Goal: Check status: Check status

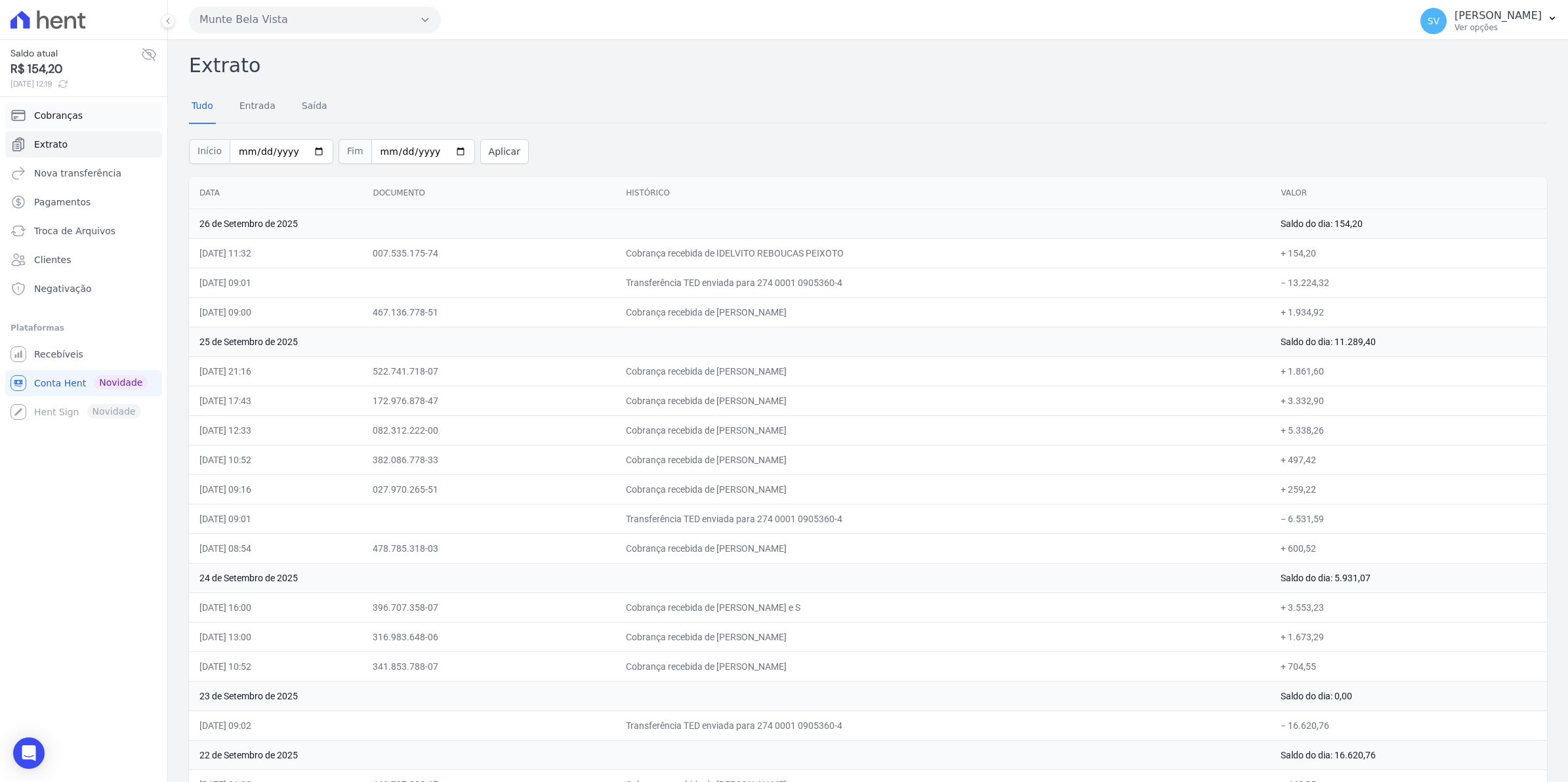
click at [76, 125] on link "Cobranças" at bounding box center [83, 115] width 157 height 27
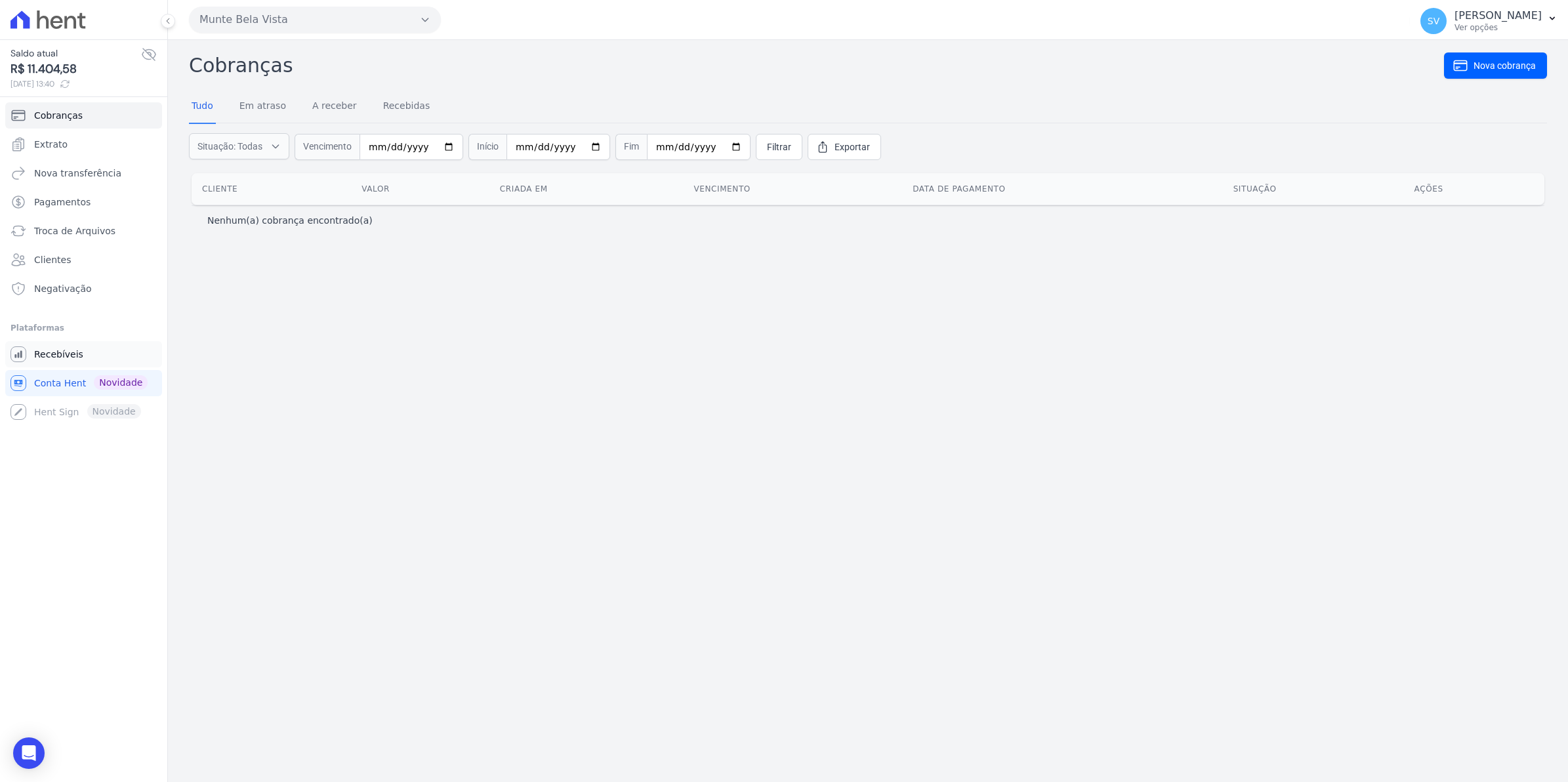
click at [73, 353] on span "Recebíveis" at bounding box center [59, 354] width 49 height 13
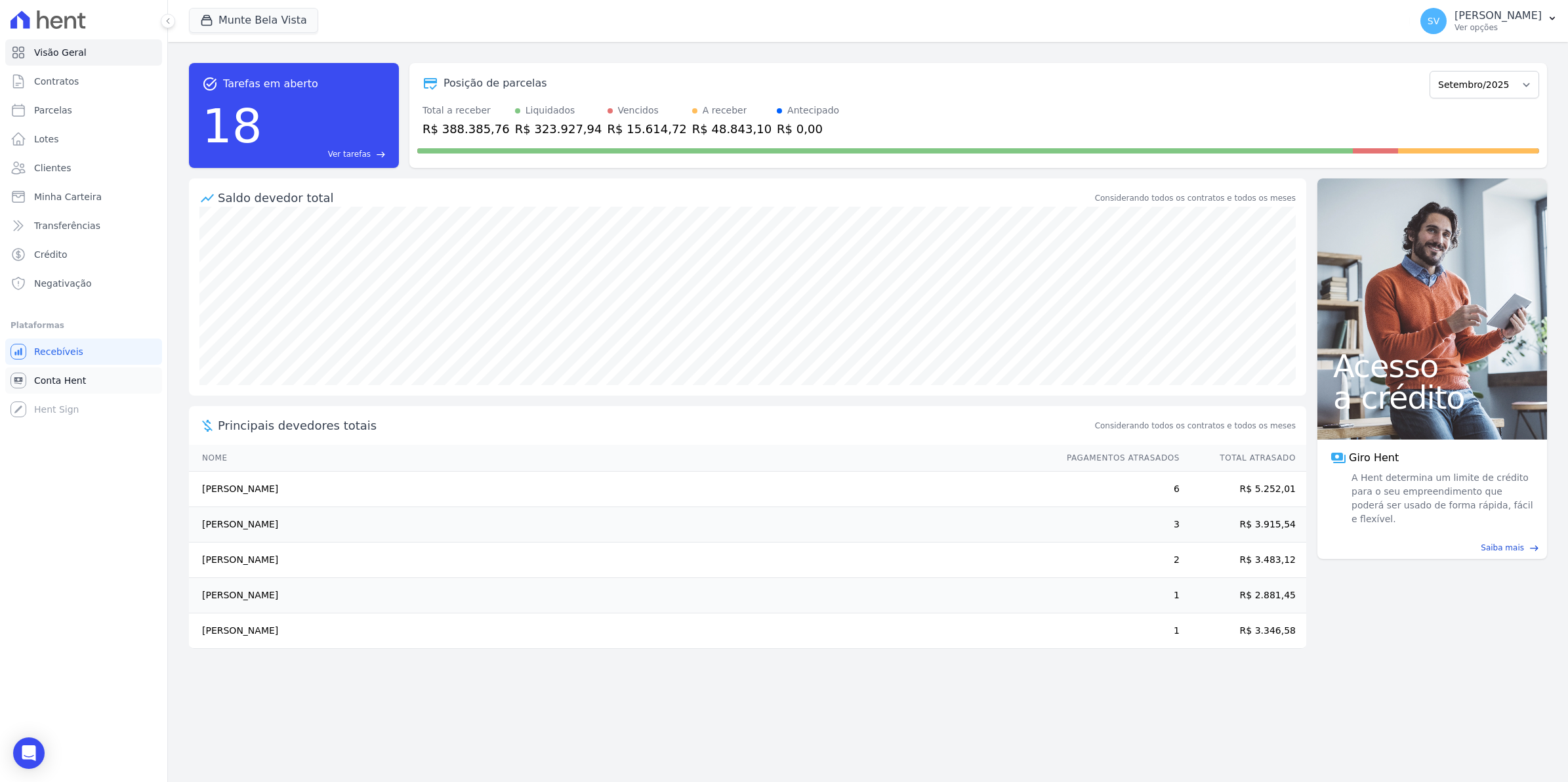
click at [56, 378] on span "Conta Hent" at bounding box center [60, 380] width 52 height 13
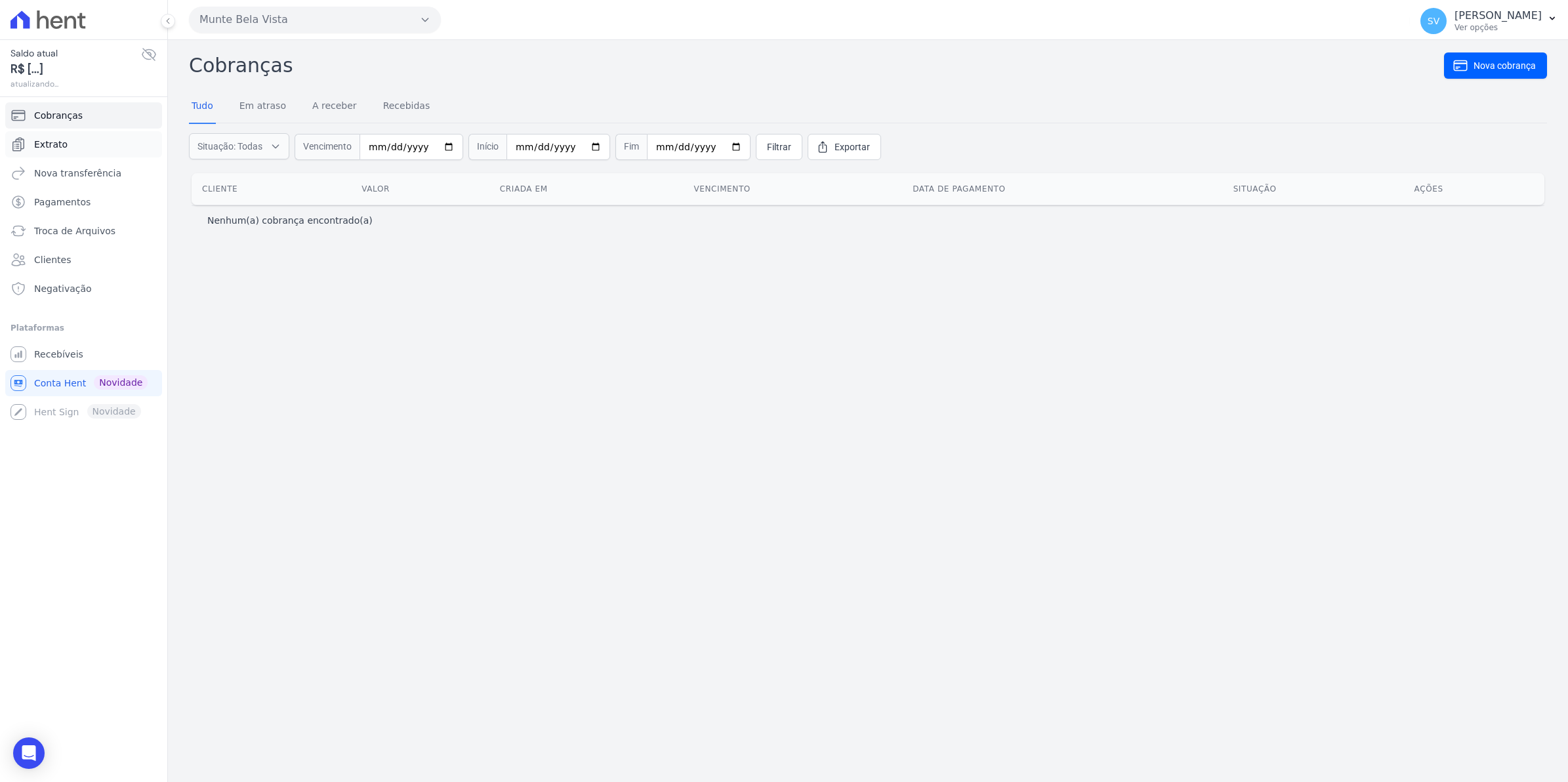
click at [37, 146] on span "Extrato" at bounding box center [51, 144] width 34 height 13
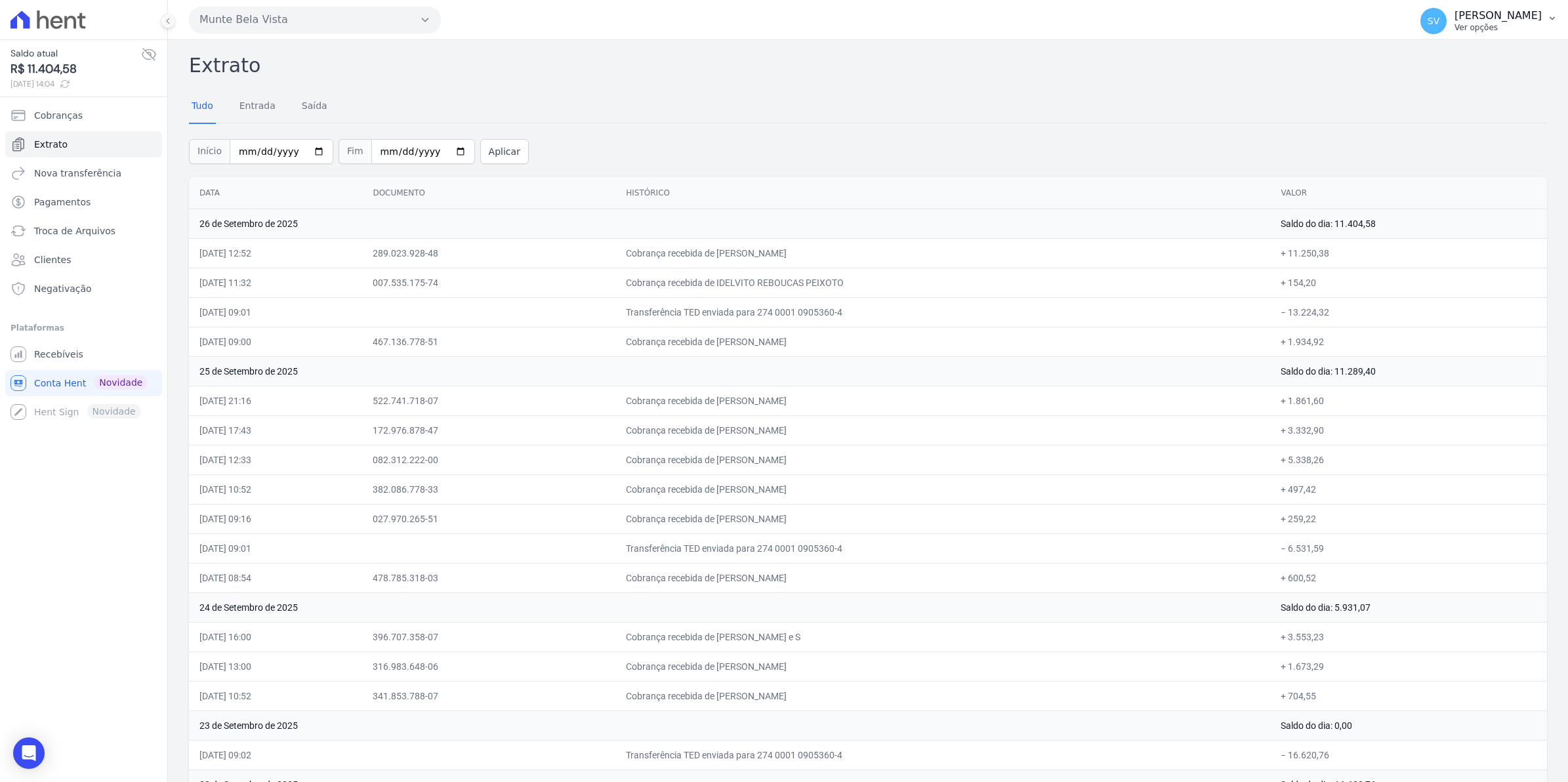
click at [1446, 27] on span "SV" at bounding box center [1433, 21] width 27 height 27
click at [44, 358] on span "Recebíveis" at bounding box center [59, 354] width 49 height 13
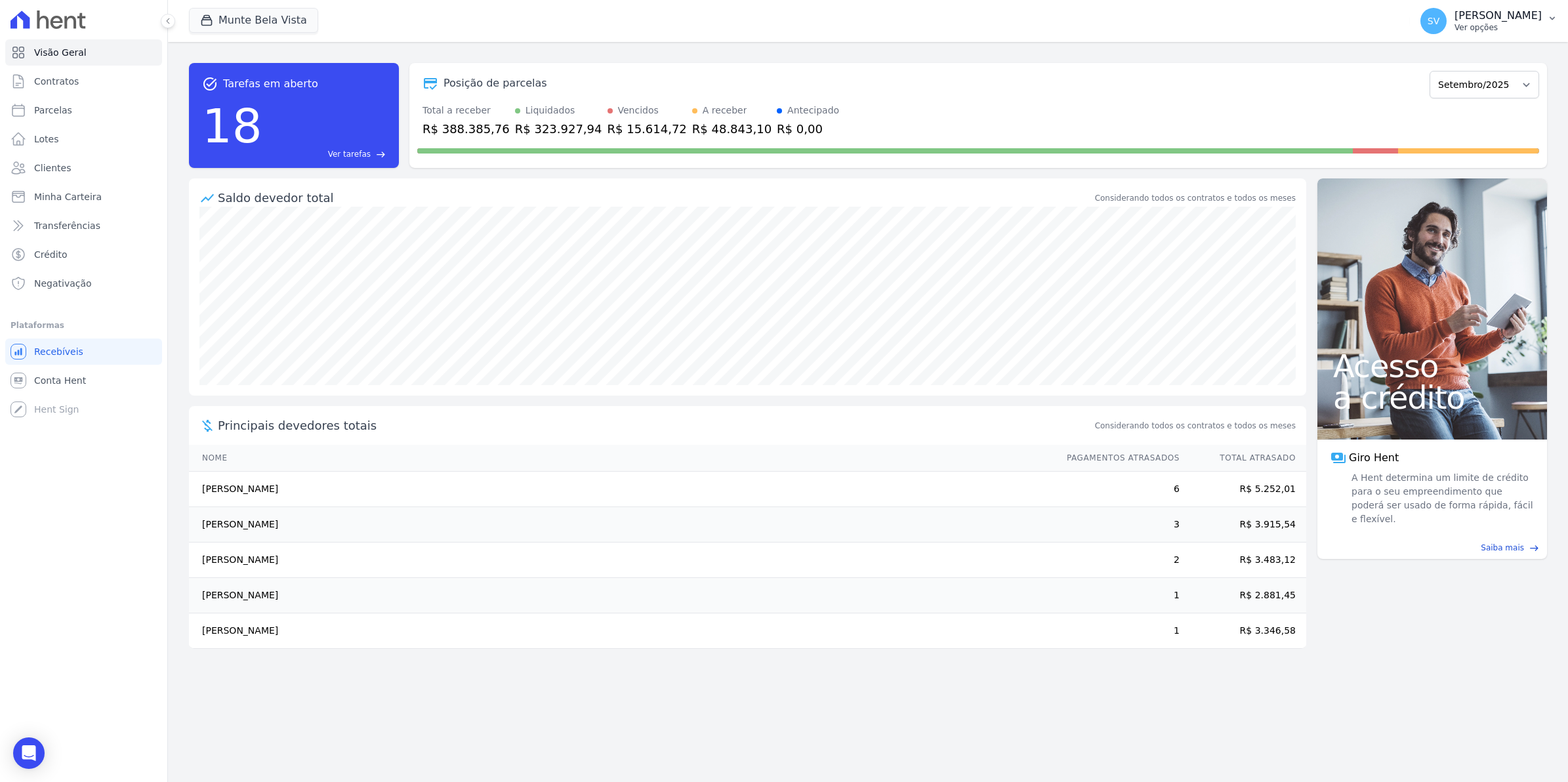
click at [1446, 27] on span "SV" at bounding box center [1433, 21] width 27 height 27
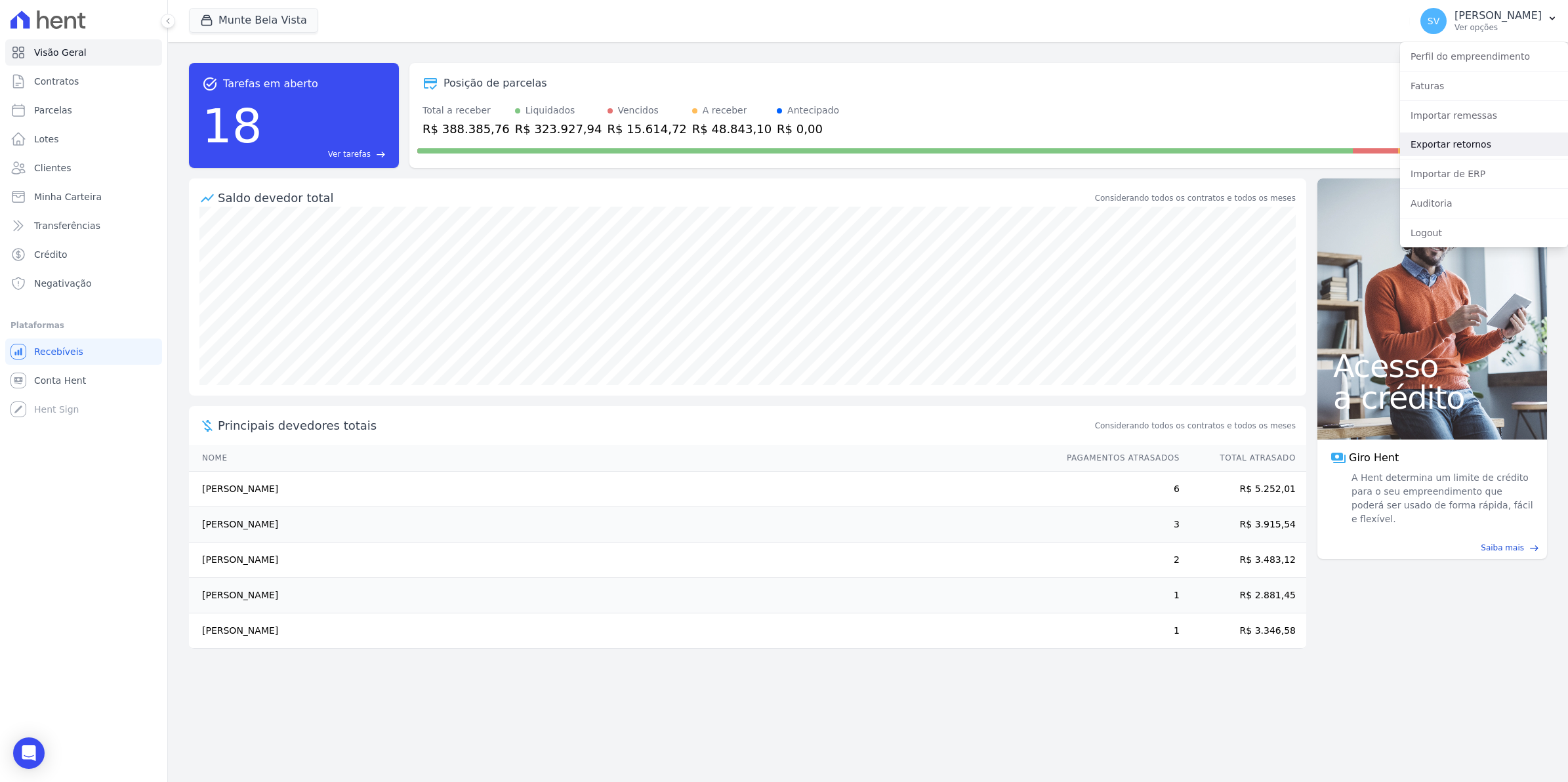
click at [1448, 146] on link "Exportar retornos" at bounding box center [1483, 144] width 168 height 24
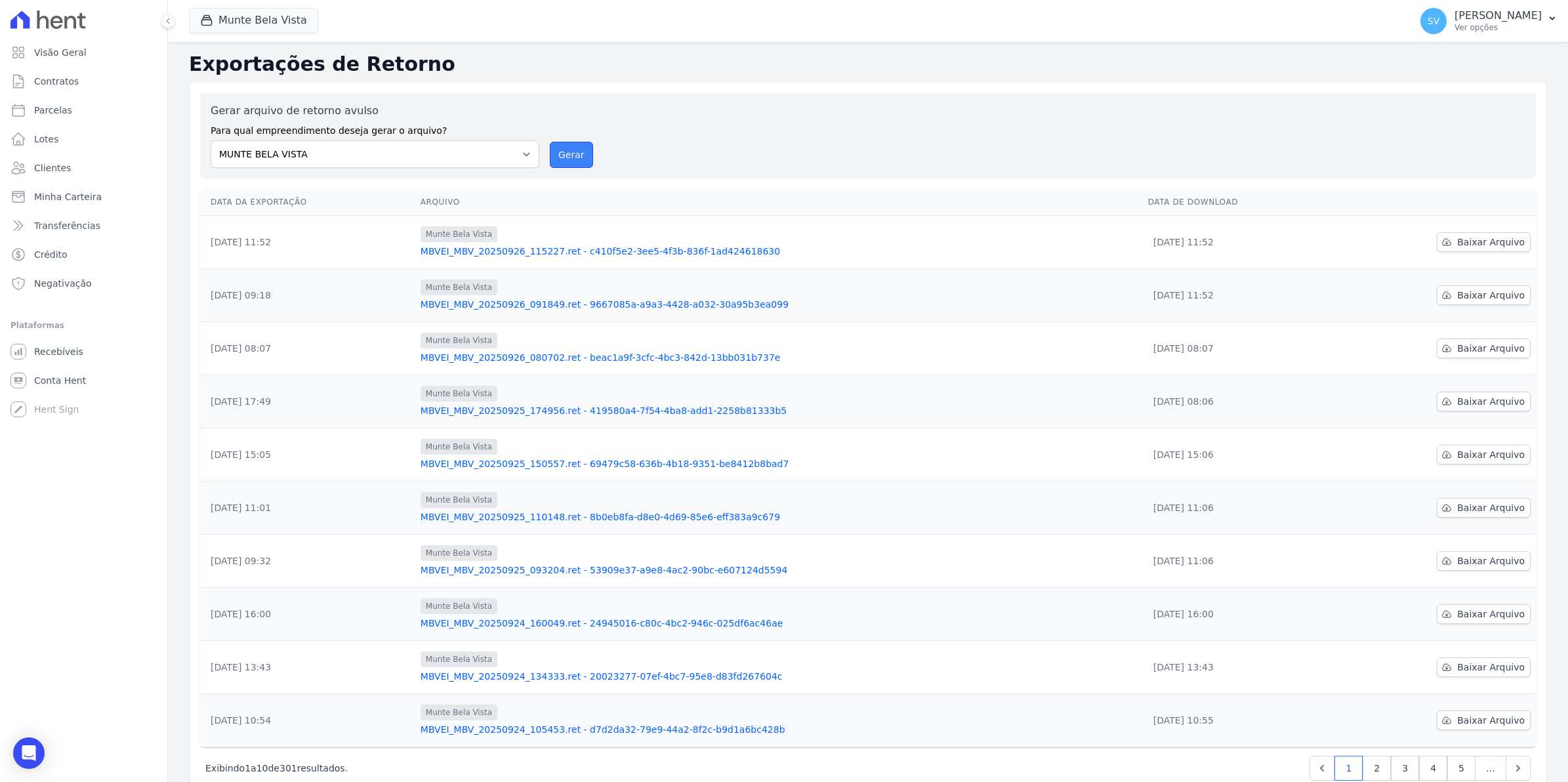
click at [565, 163] on button "Gerar" at bounding box center [571, 155] width 43 height 27
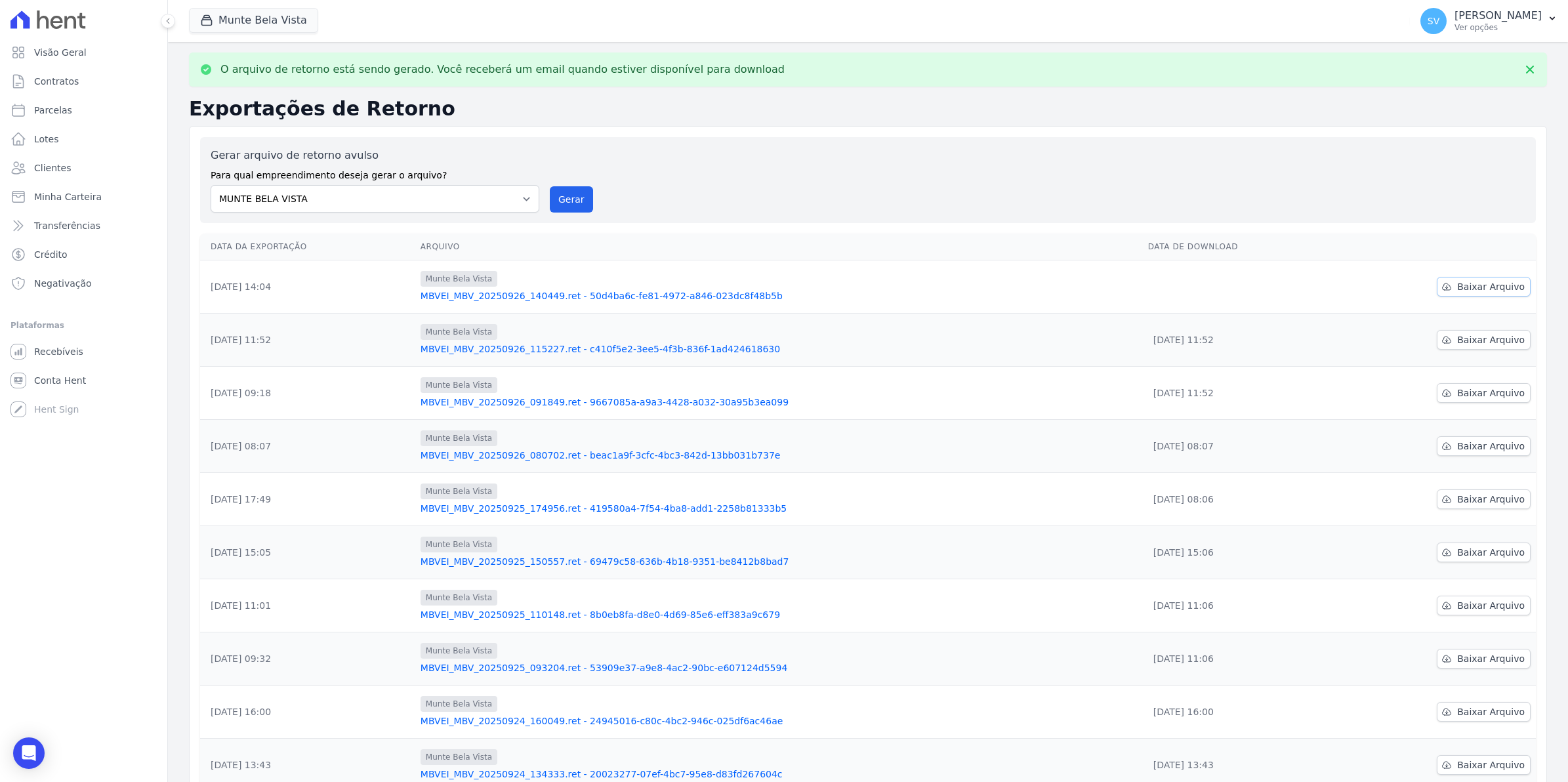
click at [1443, 283] on icon at bounding box center [1447, 286] width 9 height 6
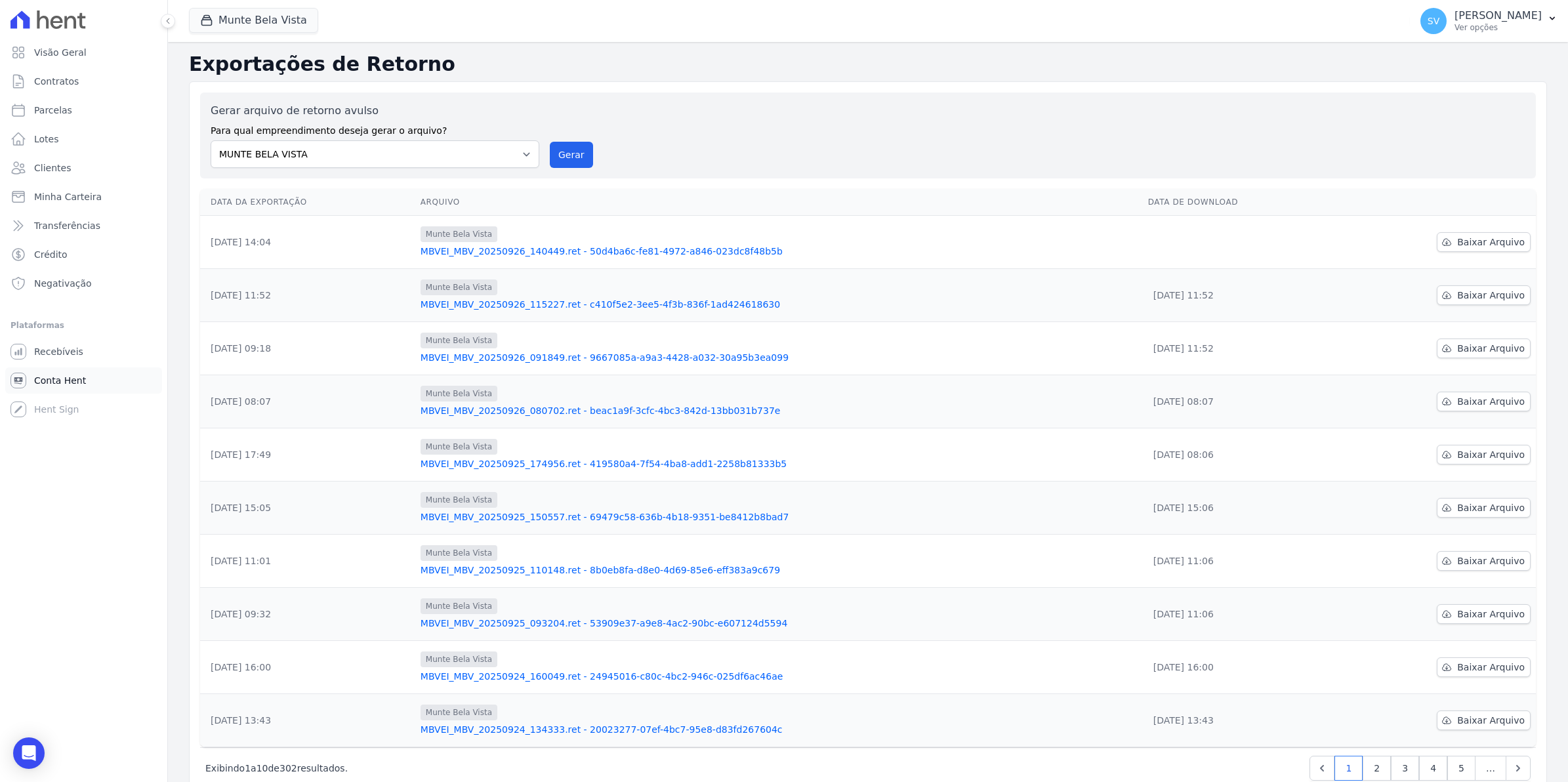
click at [50, 381] on span "Conta Hent" at bounding box center [60, 380] width 52 height 13
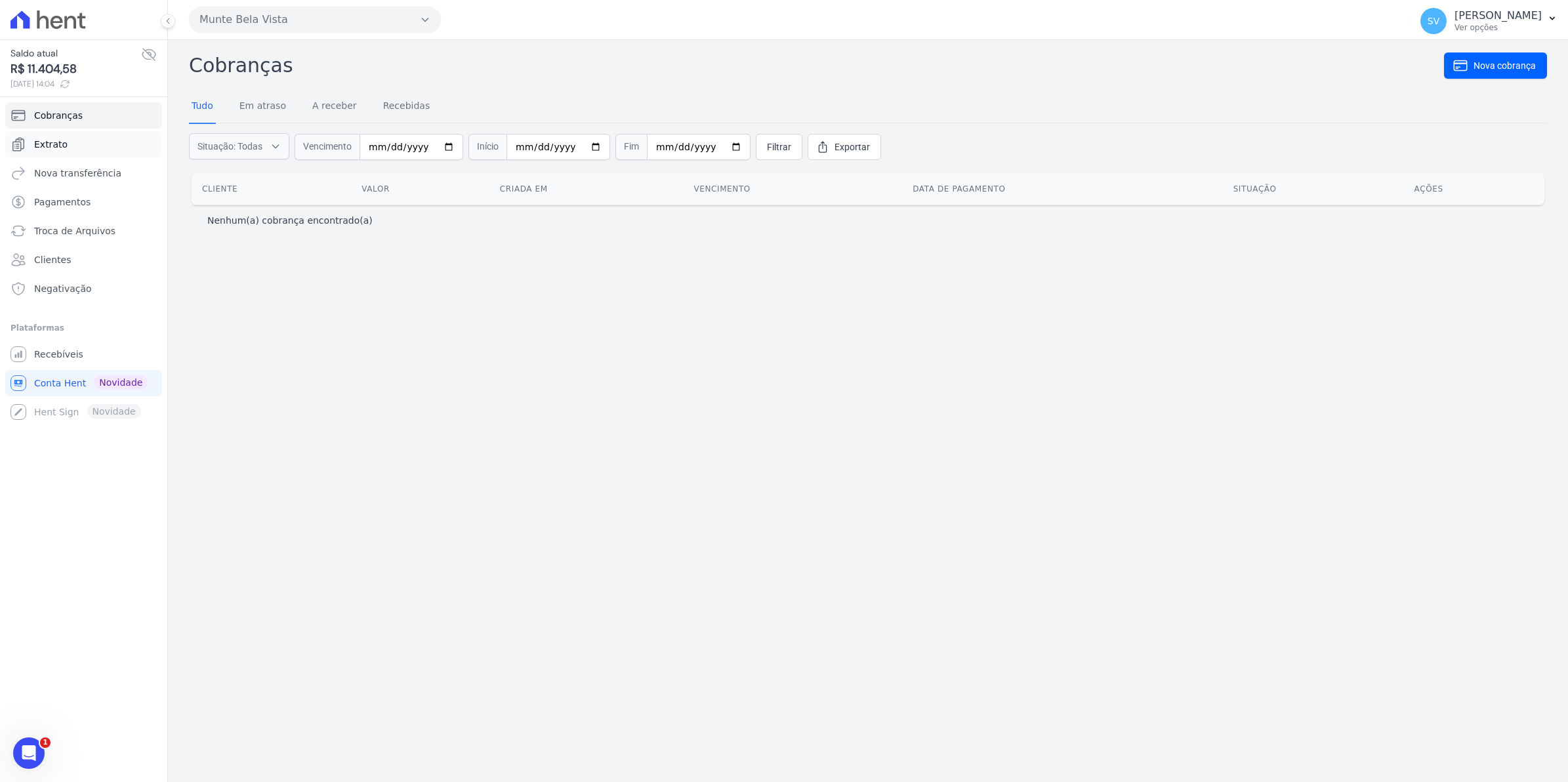
click at [53, 145] on span "Extrato" at bounding box center [51, 144] width 34 height 13
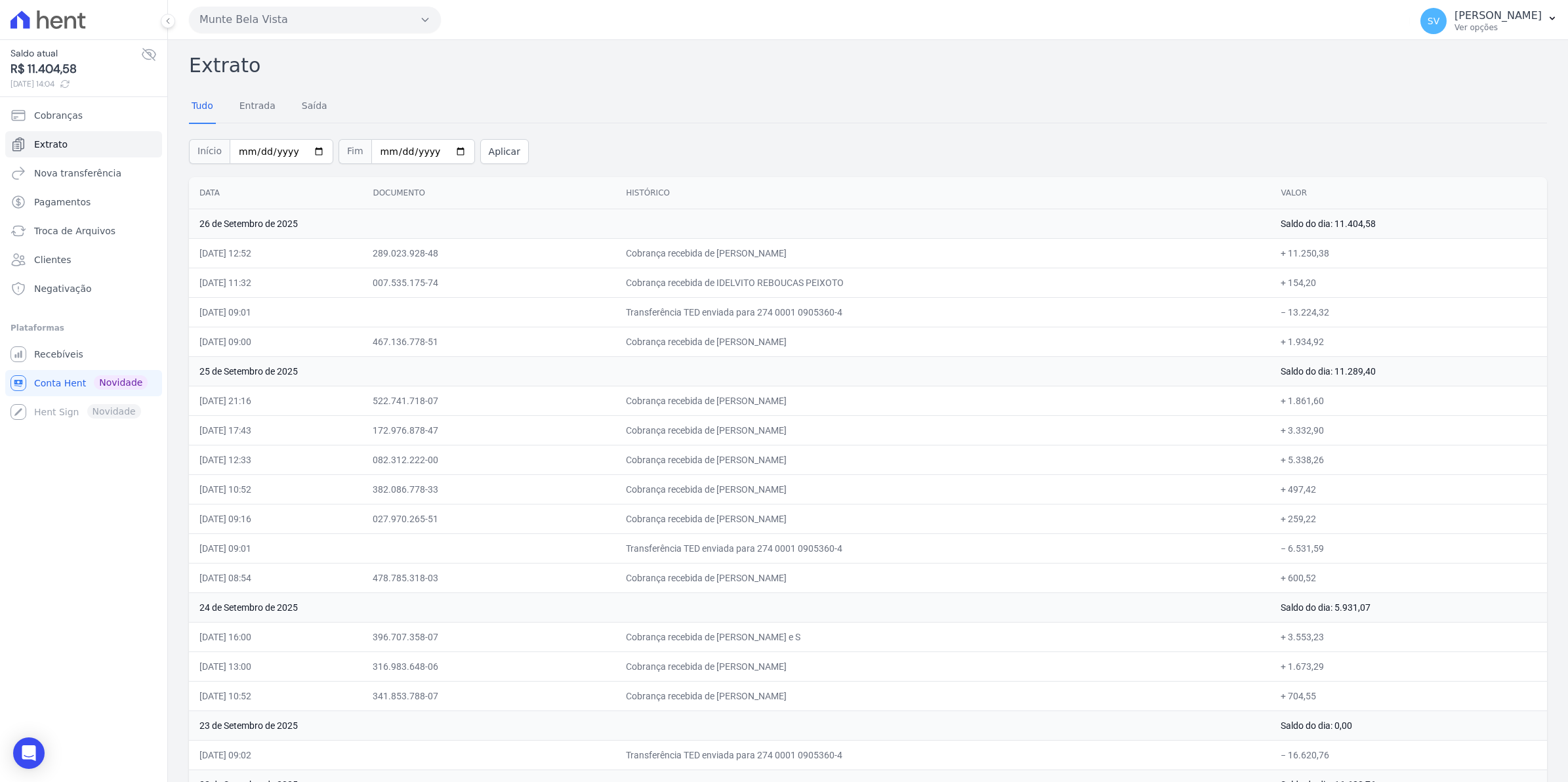
drag, startPoint x: 749, startPoint y: 344, endPoint x: 838, endPoint y: 356, distance: 89.8
drag, startPoint x: 838, startPoint y: 356, endPoint x: 926, endPoint y: 369, distance: 89.0
click at [926, 369] on td "25 de Setembro de 2025" at bounding box center [729, 371] width 1081 height 29
click at [39, 145] on span "Extrato" at bounding box center [51, 144] width 34 height 13
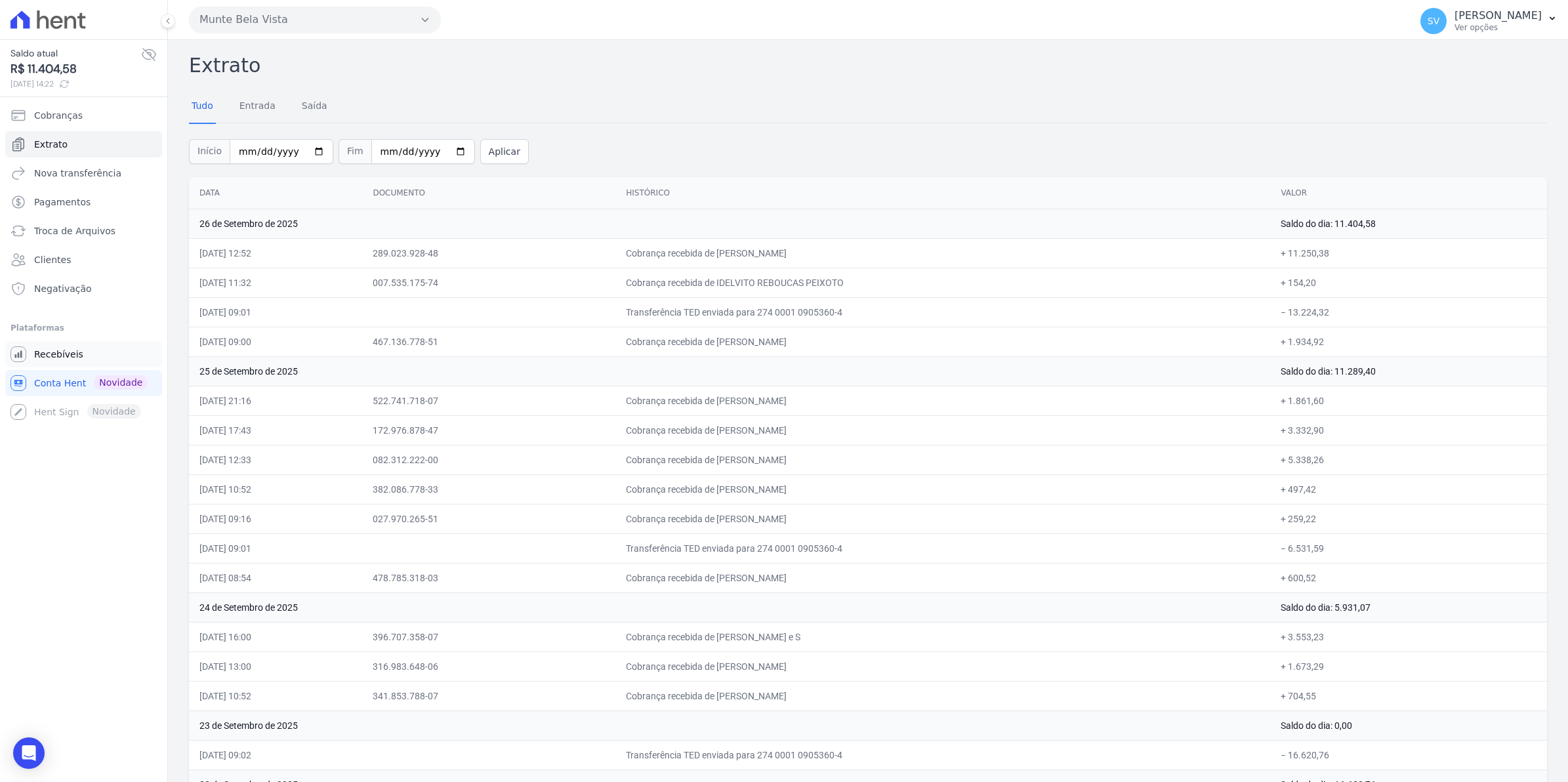
click at [46, 359] on span "Recebíveis" at bounding box center [59, 354] width 49 height 13
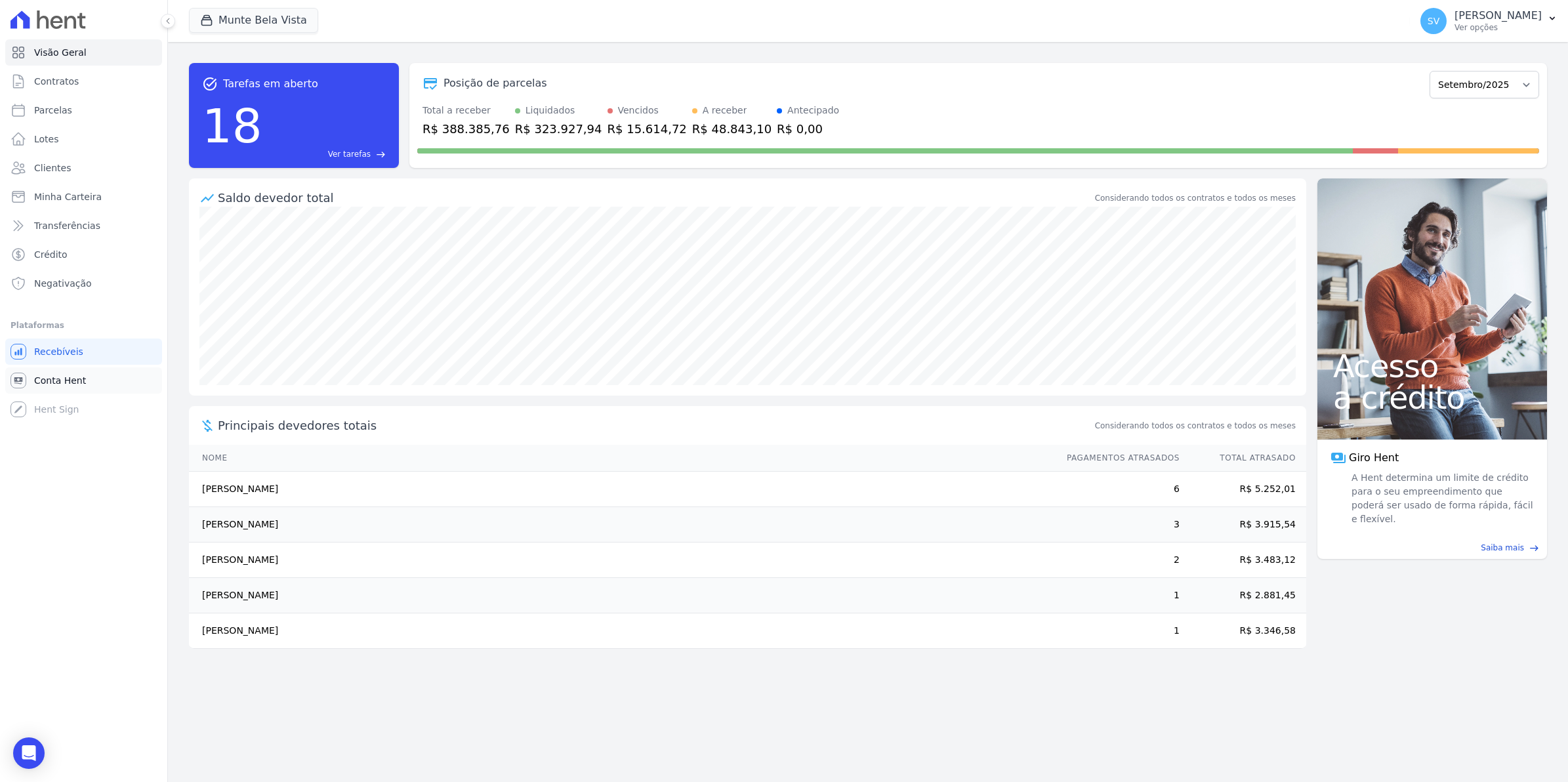
click at [57, 388] on link "Conta Hent" at bounding box center [83, 380] width 157 height 27
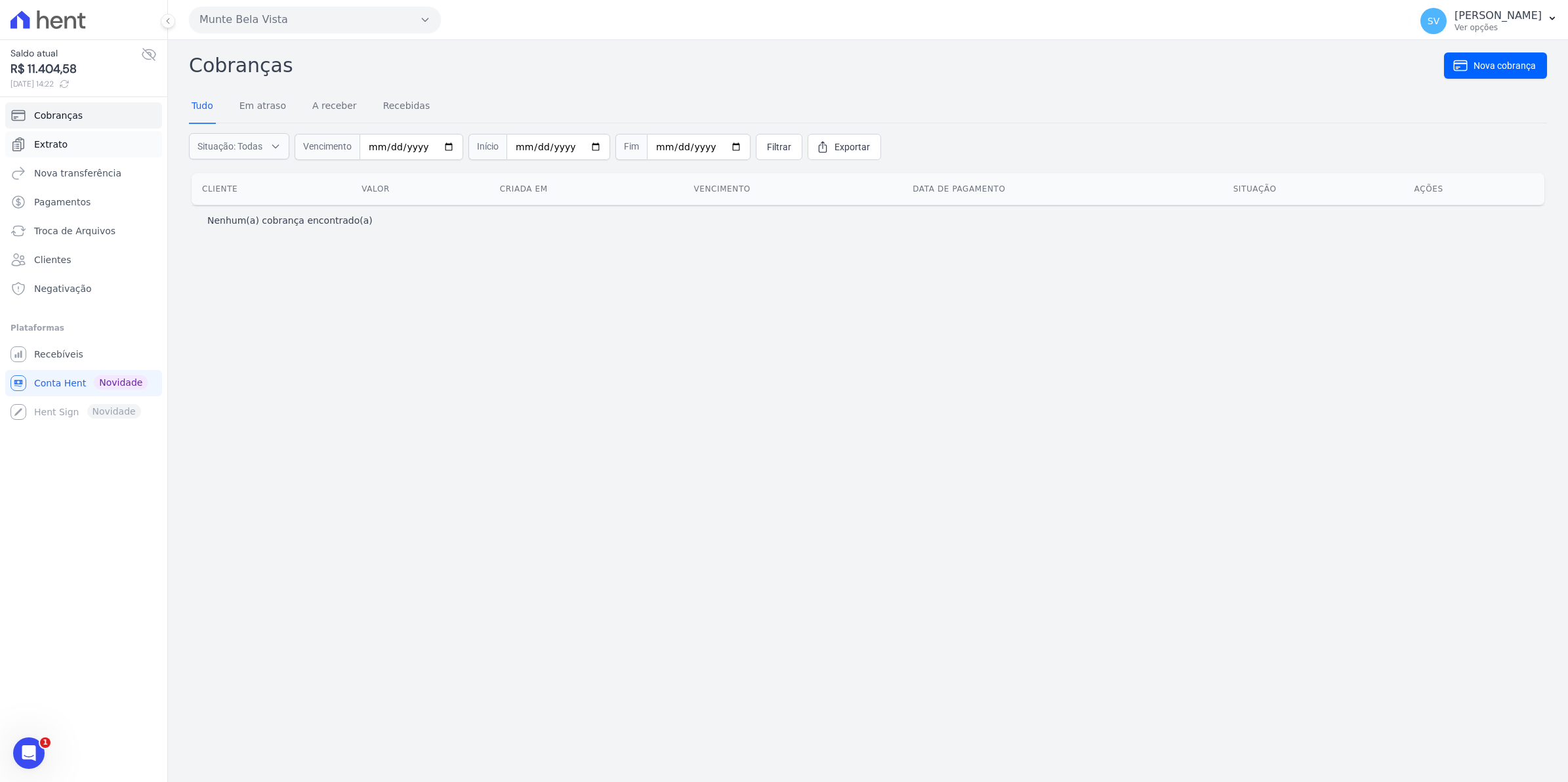
click at [66, 151] on link "Extrato" at bounding box center [83, 144] width 157 height 27
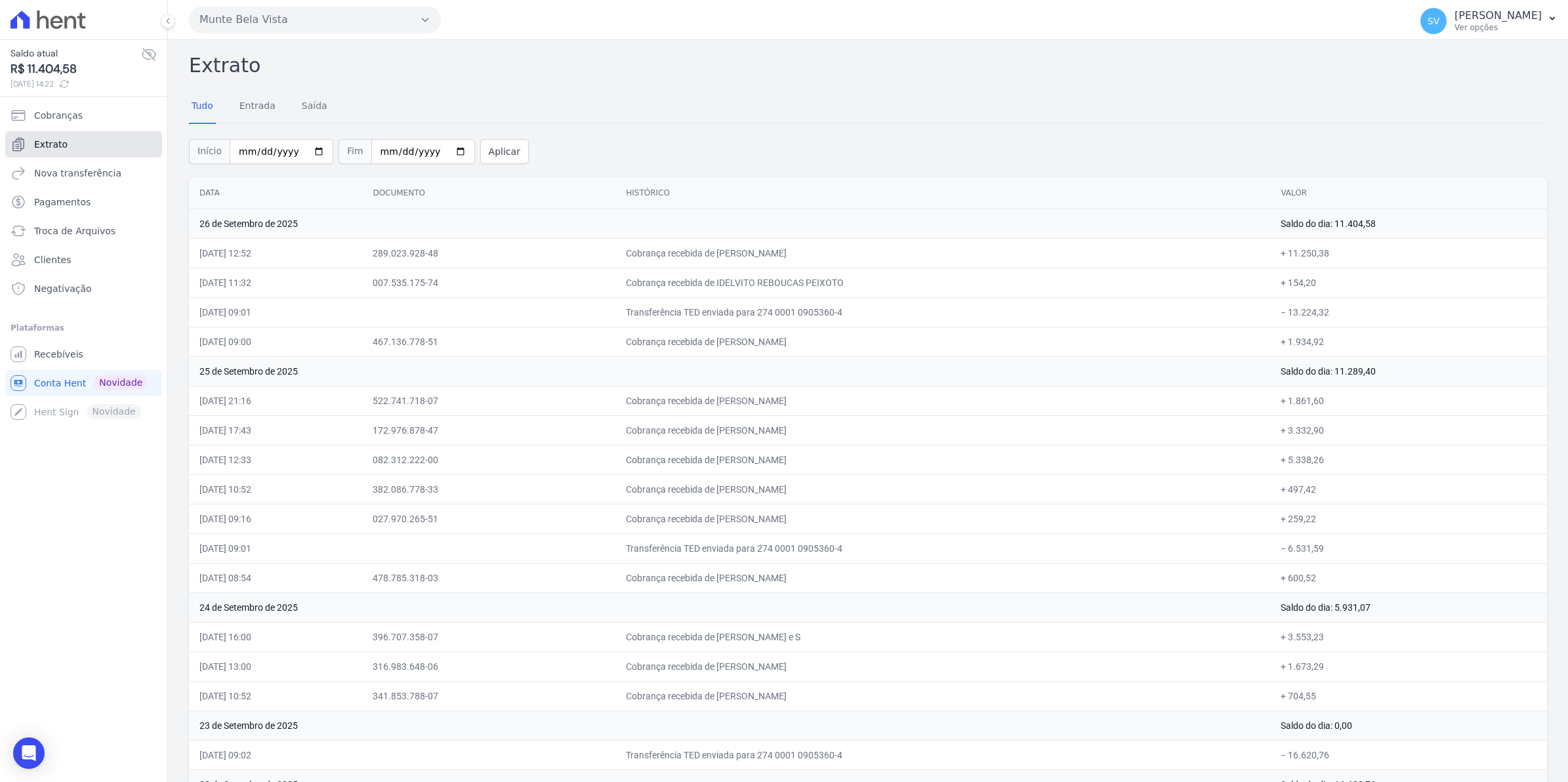
click at [61, 141] on span "Extrato" at bounding box center [51, 144] width 34 height 13
click at [63, 352] on span "Recebíveis" at bounding box center [59, 354] width 49 height 13
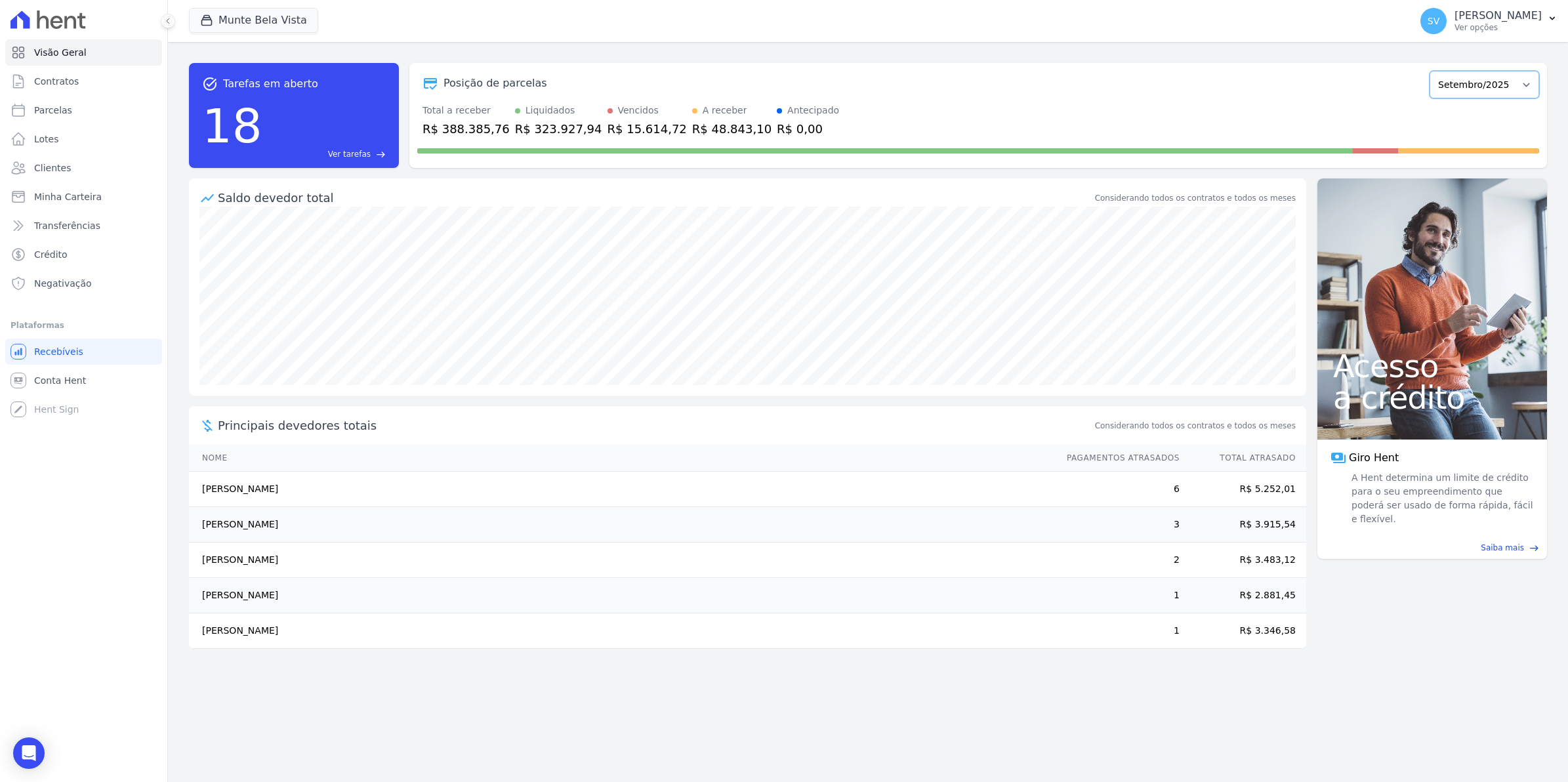
click at [1530, 75] on select "[GEOGRAPHIC_DATA]/2024 Fevereiro/2024 Março/2024 Abril/2024 Maio/2024 Junho/202…" at bounding box center [1484, 85] width 110 height 27
select select "10/2025"
click at [1436, 71] on select "[GEOGRAPHIC_DATA]/2024 Fevereiro/2024 Março/2024 Abril/2024 Maio/2024 Junho/202…" at bounding box center [1484, 85] width 110 height 27
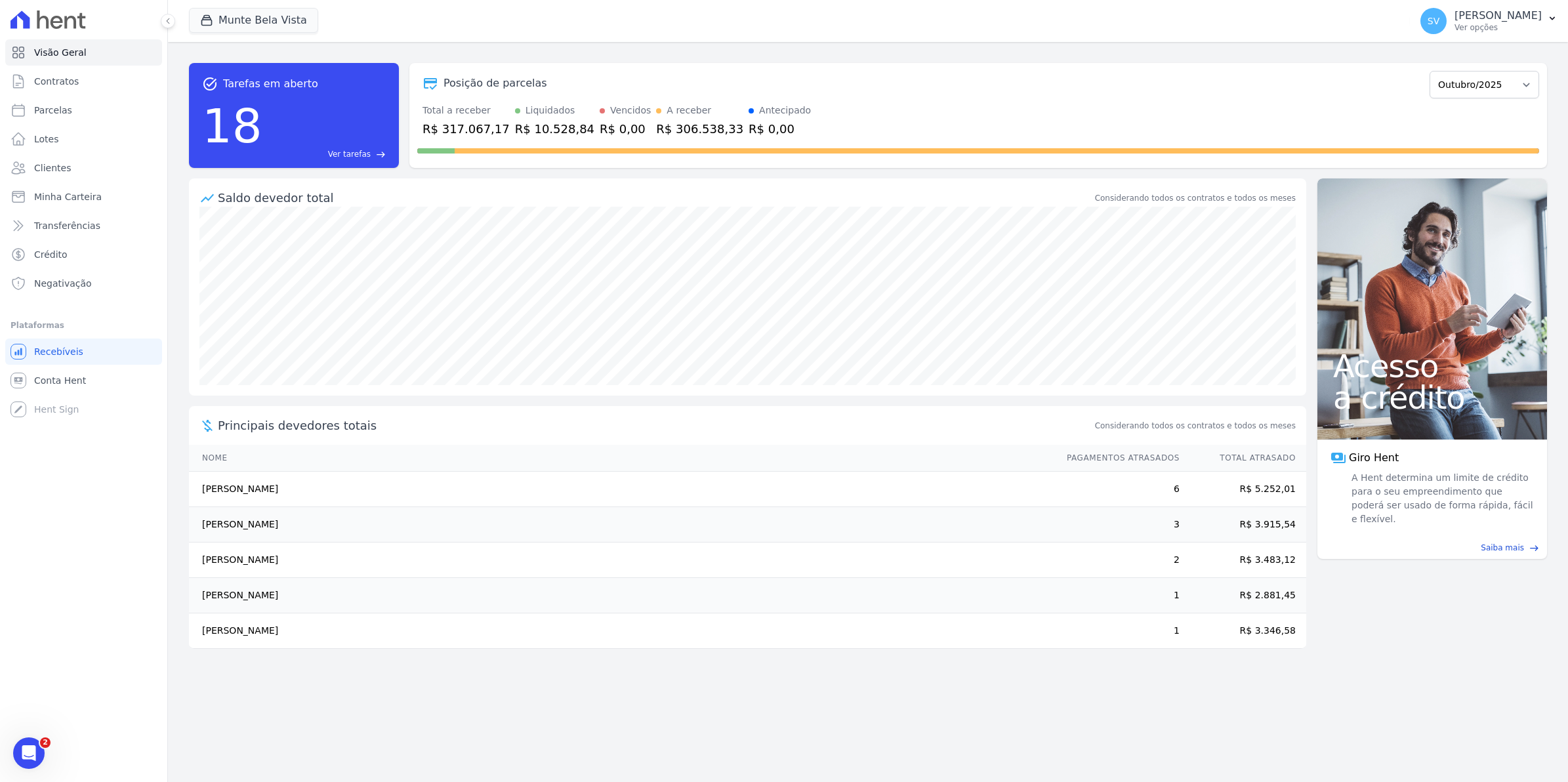
click at [198, 631] on td "[PERSON_NAME]" at bounding box center [621, 630] width 865 height 35
drag, startPoint x: 198, startPoint y: 558, endPoint x: 352, endPoint y: 587, distance: 156.7
click at [352, 587] on tbody "Dionisio Silva Dos Santos 6 R$ 5.252,01 Ana Patricia De Oliveira Verderosa 3 R$…" at bounding box center [747, 560] width 1117 height 177
click at [283, 709] on div "task_alt Tarefas em aberto 18 Ver tarefas east Posição de parcelas Janeiro/2024…" at bounding box center [868, 412] width 1400 height 740
drag, startPoint x: 202, startPoint y: 483, endPoint x: 336, endPoint y: 498, distance: 134.8
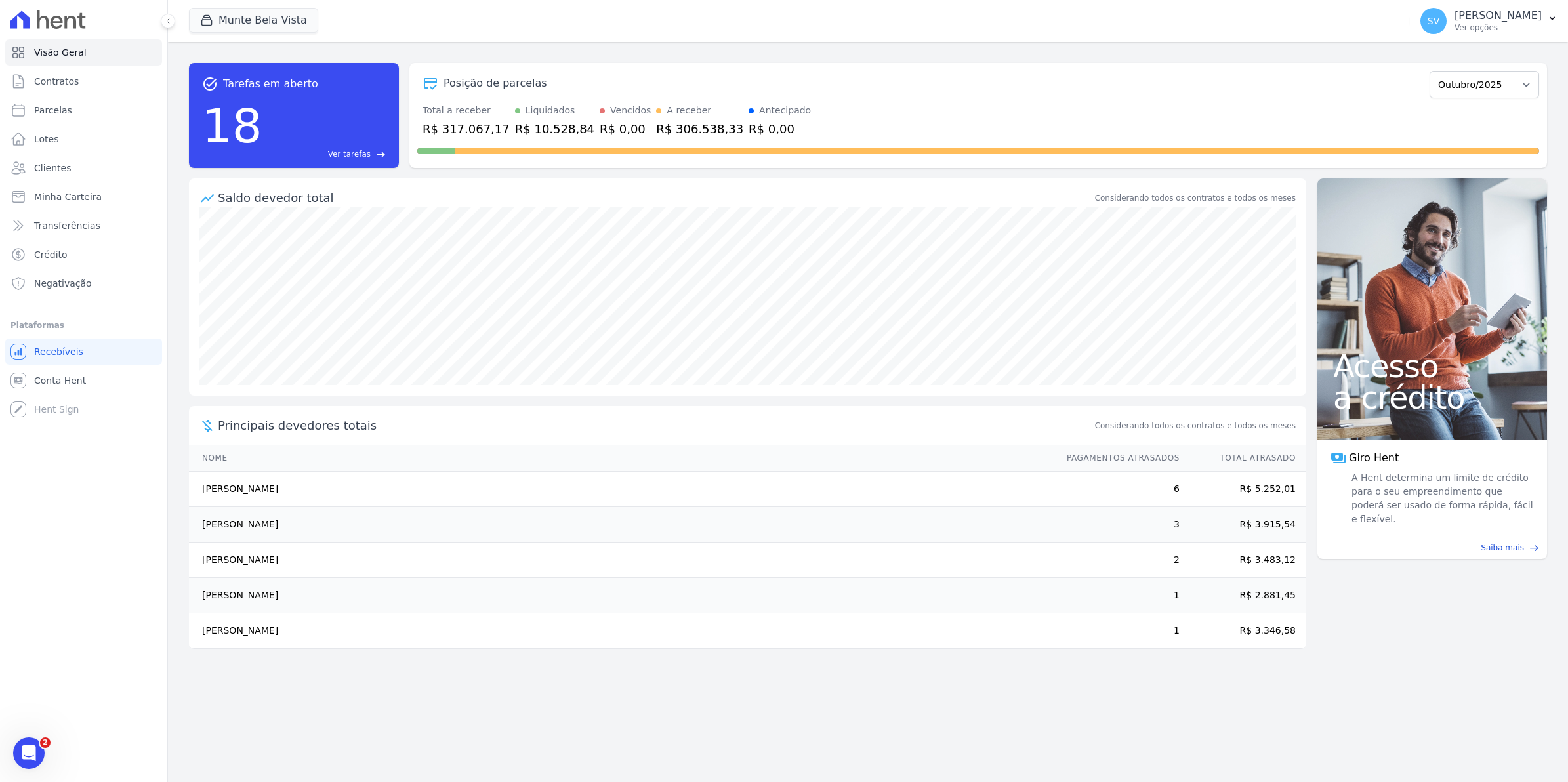
click at [336, 498] on td "[PERSON_NAME]" at bounding box center [621, 489] width 865 height 35
click at [293, 686] on div "task_alt Tarefas em aberto 18 Ver tarefas east Posição de parcelas Janeiro/2024…" at bounding box center [868, 412] width 1400 height 740
drag, startPoint x: 200, startPoint y: 530, endPoint x: 344, endPoint y: 548, distance: 145.1
click at [344, 548] on tbody "Dionisio Silva Dos Santos 6 R$ 5.252,01 Ana Patricia De Oliveira Verderosa 3 R$…" at bounding box center [747, 560] width 1117 height 177
drag, startPoint x: 344, startPoint y: 548, endPoint x: 414, endPoint y: 571, distance: 73.7
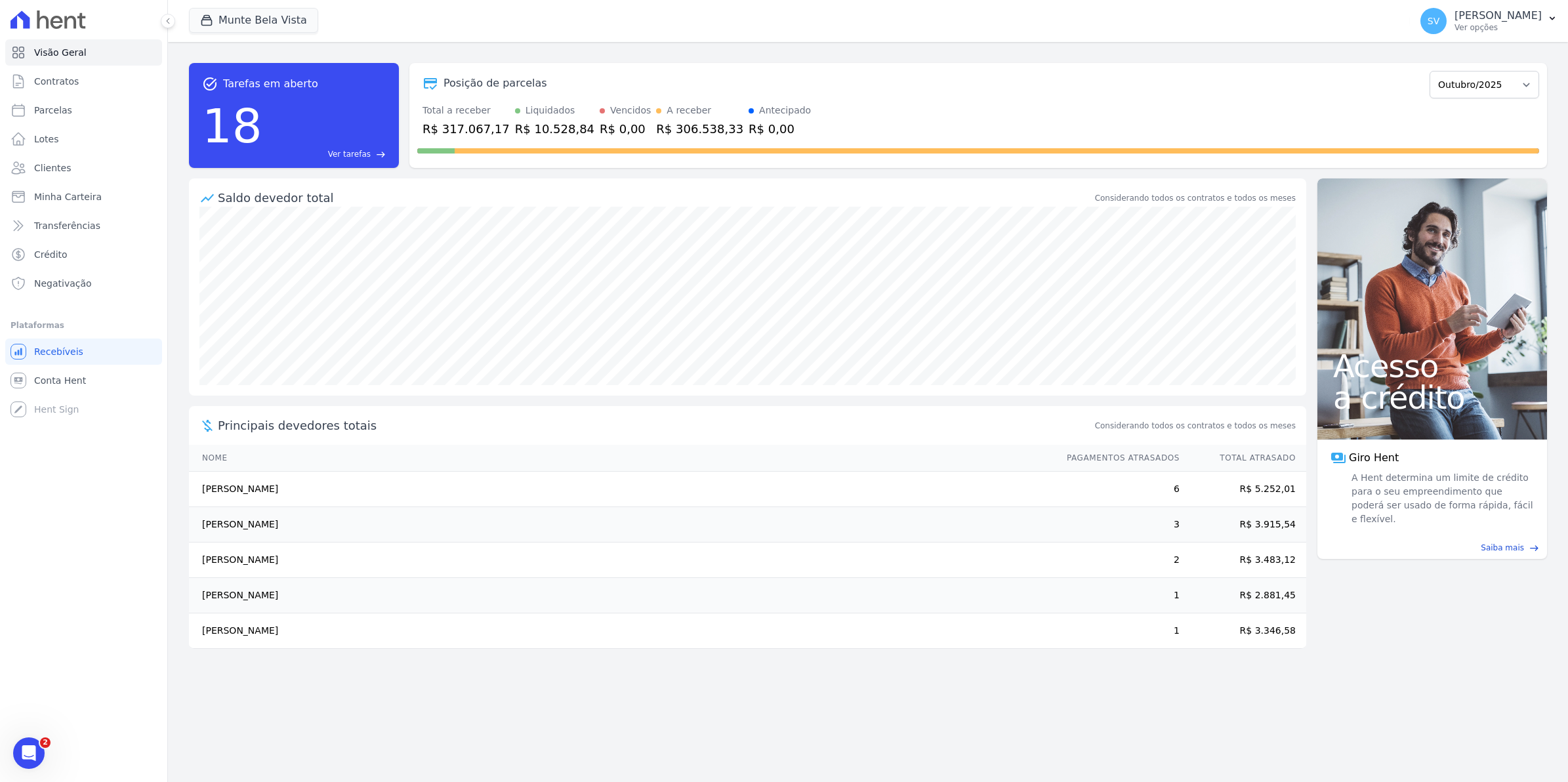
click at [414, 571] on td "[PERSON_NAME]" at bounding box center [621, 560] width 865 height 35
click at [244, 545] on td "[PERSON_NAME]" at bounding box center [621, 560] width 865 height 35
drag, startPoint x: 204, startPoint y: 493, endPoint x: 351, endPoint y: 510, distance: 148.0
click at [351, 510] on tbody "Dionisio Silva Dos Santos 6 R$ 5.252,01 Ana Patricia De Oliveira Verderosa 3 R$…" at bounding box center [747, 560] width 1117 height 177
drag, startPoint x: 351, startPoint y: 510, endPoint x: 234, endPoint y: 512, distance: 117.0
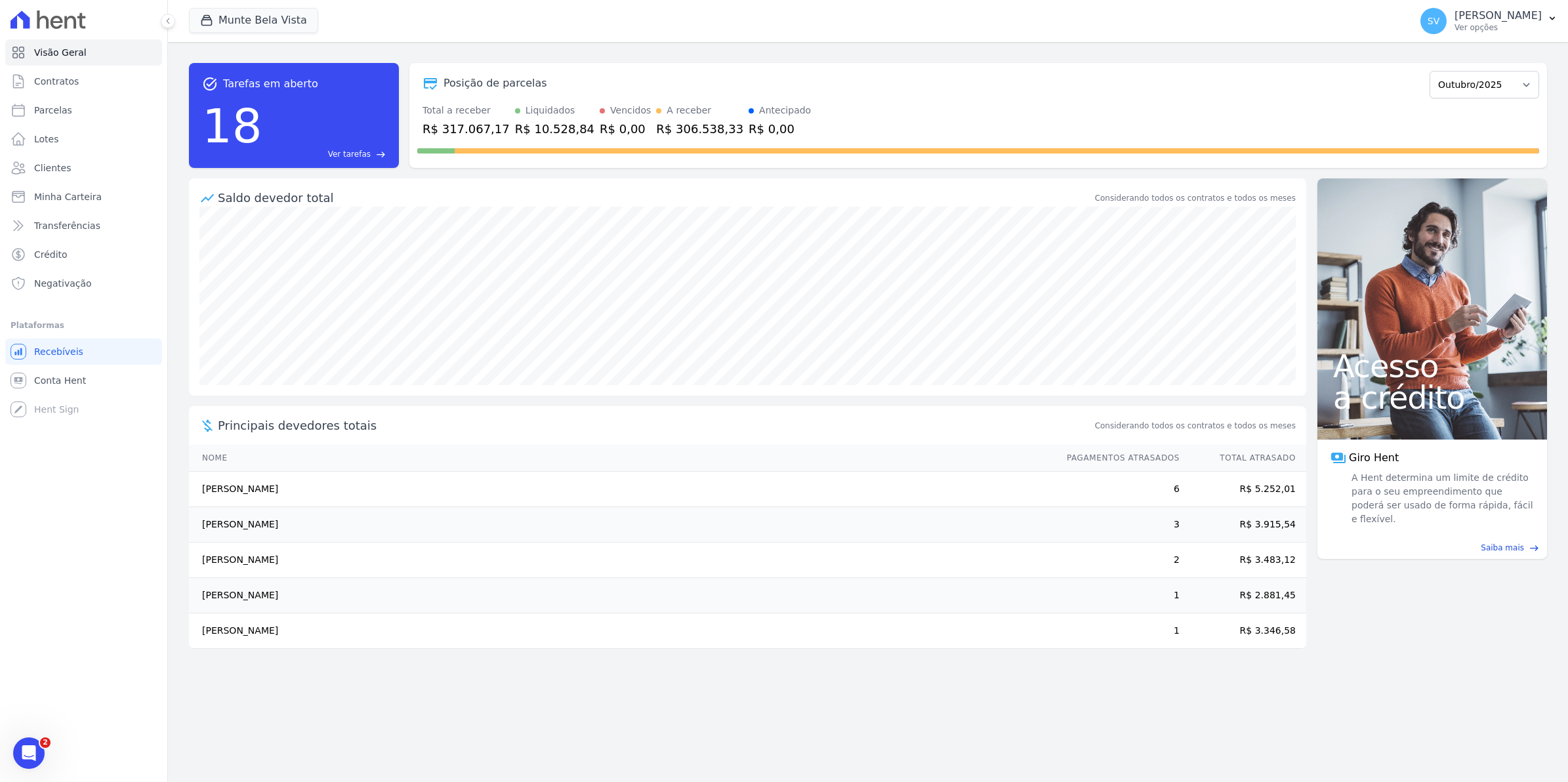
click at [234, 512] on td "[PERSON_NAME]" at bounding box center [621, 524] width 865 height 35
drag, startPoint x: 207, startPoint y: 528, endPoint x: 333, endPoint y: 542, distance: 126.8
click at [333, 542] on tbody "Dionisio Silva Dos Santos 6 R$ 5.252,01 Ana Patricia De Oliveira Verderosa 3 R$…" at bounding box center [747, 560] width 1117 height 177
drag, startPoint x: 333, startPoint y: 542, endPoint x: 409, endPoint y: 550, distance: 76.4
click at [409, 550] on td "[PERSON_NAME]" at bounding box center [621, 560] width 865 height 35
